Goal: Task Accomplishment & Management: Manage account settings

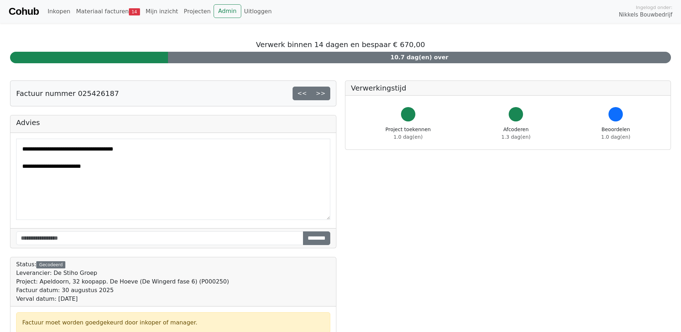
click at [33, 15] on link "Cohub" at bounding box center [24, 11] width 30 height 17
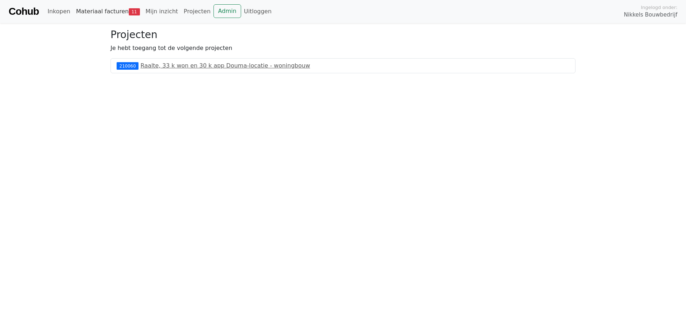
click at [101, 15] on link "Materiaal facturen 11" at bounding box center [108, 11] width 70 height 14
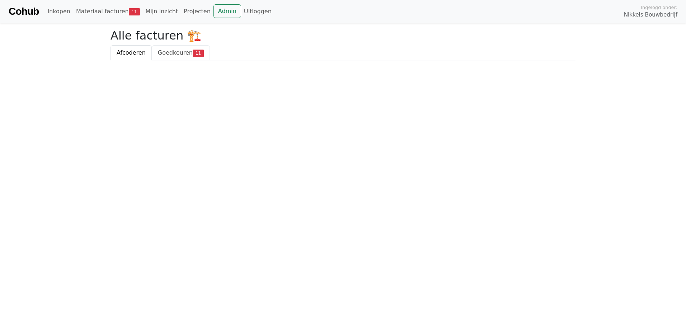
click at [166, 47] on link "Goedkeuren 11" at bounding box center [181, 52] width 58 height 15
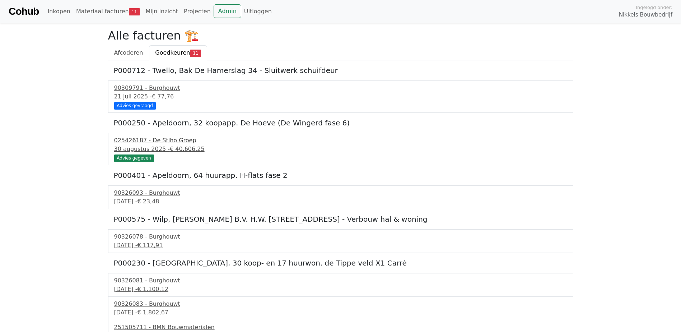
click at [151, 136] on div "025426187 - De Stiho Groep" at bounding box center [340, 140] width 453 height 9
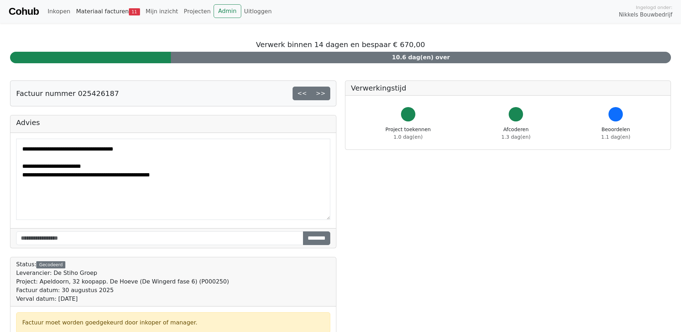
click at [85, 14] on link "Materiaal facturen 11" at bounding box center [108, 11] width 70 height 14
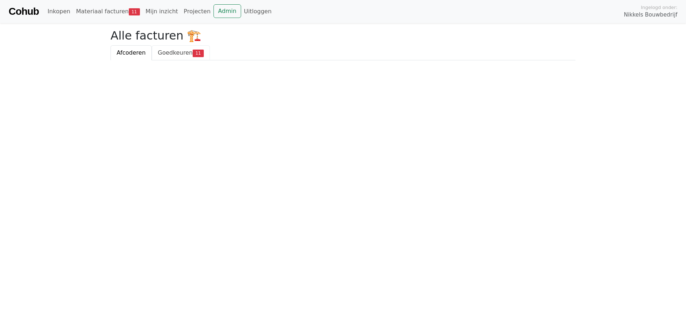
click at [174, 58] on link "Goedkeuren 11" at bounding box center [181, 52] width 58 height 15
